Goal: Task Accomplishment & Management: Use online tool/utility

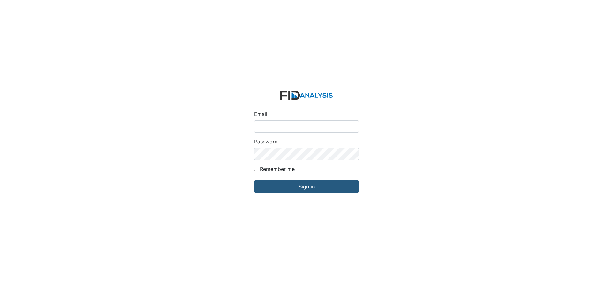
click at [258, 118] on div "Email" at bounding box center [306, 121] width 105 height 22
click at [263, 125] on input "Email" at bounding box center [306, 126] width 105 height 12
type input "APOPE@LIFEINCORPORATED.COM"
click at [254, 181] on input "Sign in" at bounding box center [306, 187] width 105 height 12
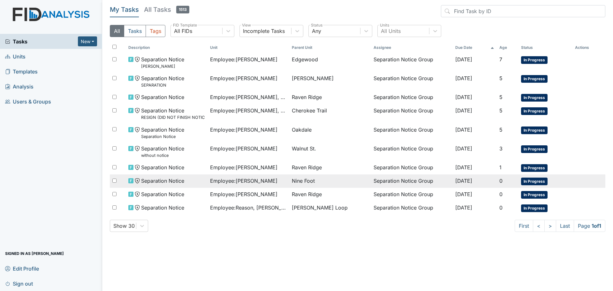
click at [260, 178] on span "Employee : [PERSON_NAME]" at bounding box center [243, 181] width 67 height 8
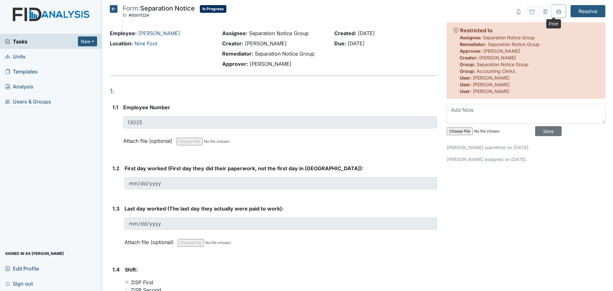
click at [557, 13] on icon at bounding box center [559, 11] width 5 height 5
click at [113, 9] on icon at bounding box center [114, 9] width 8 height 8
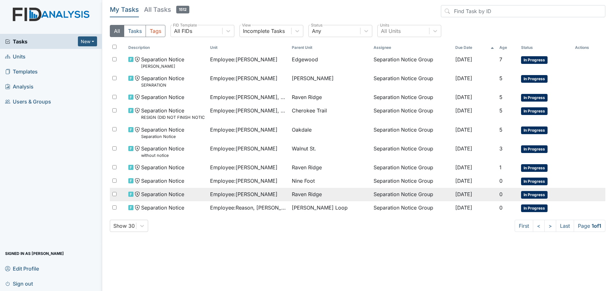
click at [252, 195] on span "Employee : Atkinson, Sinclair" at bounding box center [243, 194] width 67 height 8
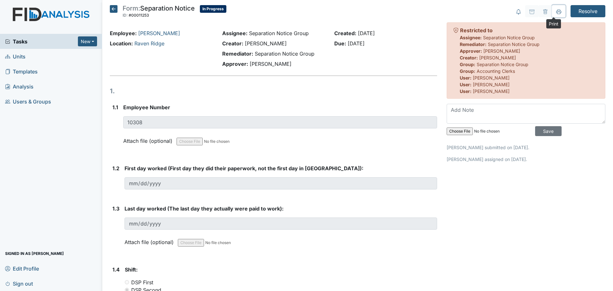
drag, startPoint x: 554, startPoint y: 12, endPoint x: 474, endPoint y: 253, distance: 254.0
click at [558, 12] on icon at bounding box center [559, 13] width 3 height 2
click at [114, 8] on icon at bounding box center [114, 9] width 8 height 8
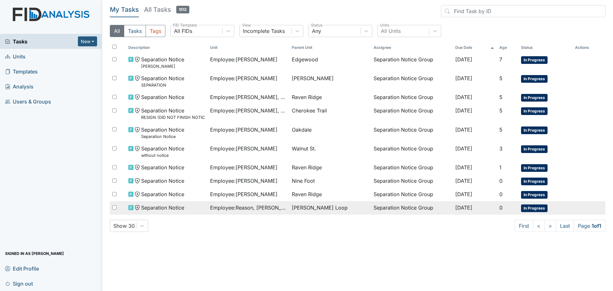
click at [253, 207] on span "Employee : Reason, [PERSON_NAME]" at bounding box center [248, 208] width 77 height 8
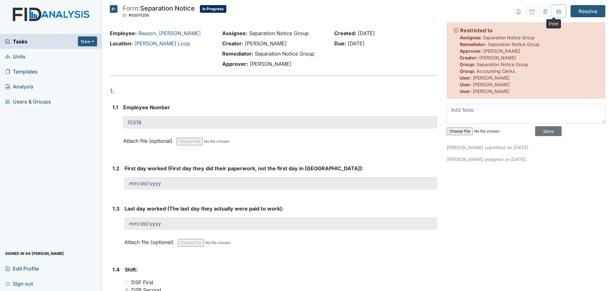
click at [557, 11] on icon at bounding box center [559, 11] width 5 height 5
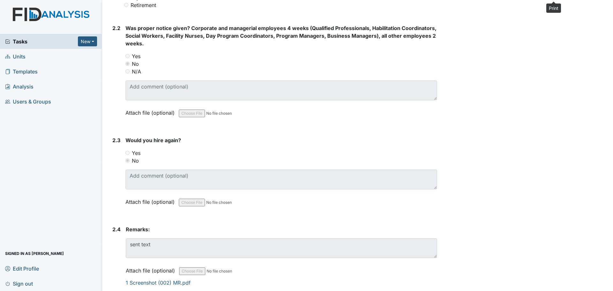
scroll to position [451, 0]
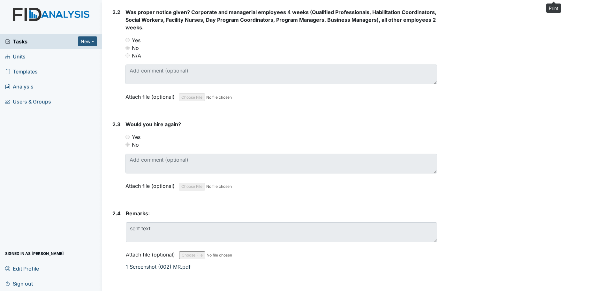
click at [173, 266] on link "1 Screenshot (002) MR.pdf" at bounding box center [158, 267] width 65 height 6
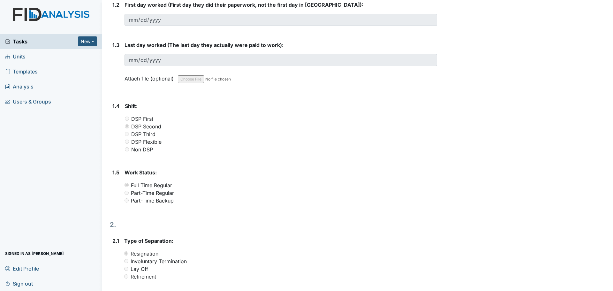
scroll to position [0, 0]
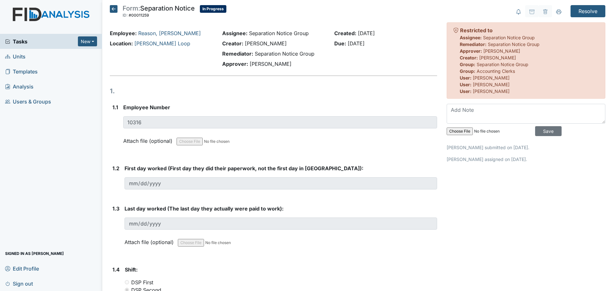
click at [112, 10] on icon at bounding box center [114, 9] width 8 height 8
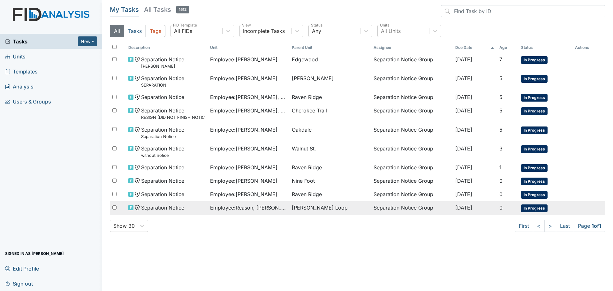
click at [259, 208] on span "Employee : Reason, Misty" at bounding box center [248, 208] width 77 height 8
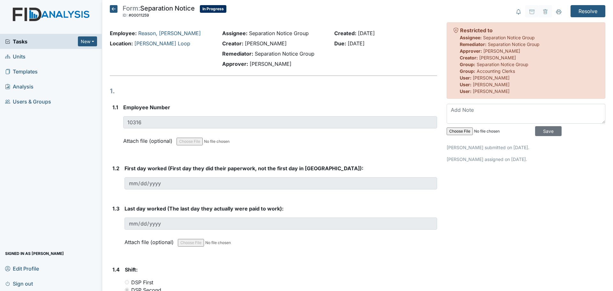
click at [115, 11] on icon at bounding box center [114, 9] width 8 height 8
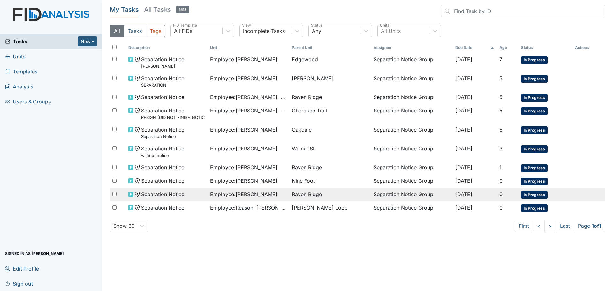
click at [264, 195] on span "Employee : Atkinson, Sinclair" at bounding box center [243, 194] width 67 height 8
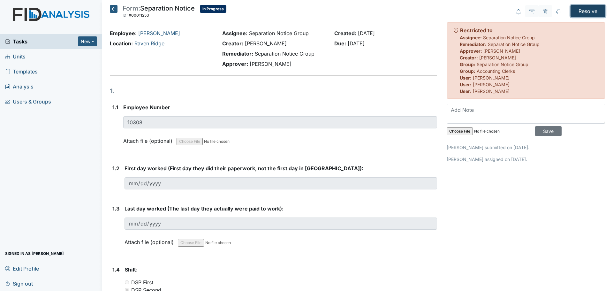
click at [580, 11] on input "Resolve" at bounding box center [588, 11] width 35 height 12
